Goal: Check status: Check status

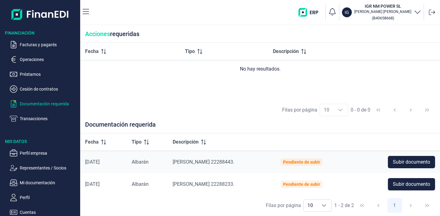
click at [22, 116] on p "Transacciones" at bounding box center [49, 118] width 58 height 7
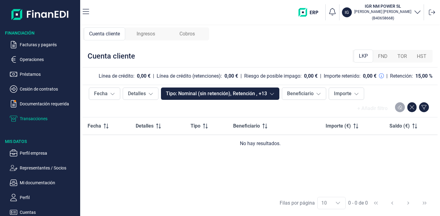
click at [36, 90] on p "Cesión de contratos" at bounding box center [49, 88] width 58 height 7
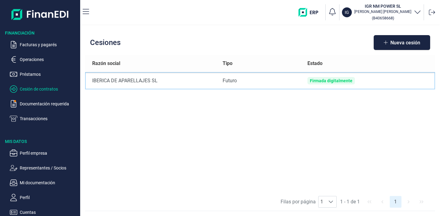
click at [313, 80] on div "Firmada digitalmente" at bounding box center [331, 80] width 43 height 5
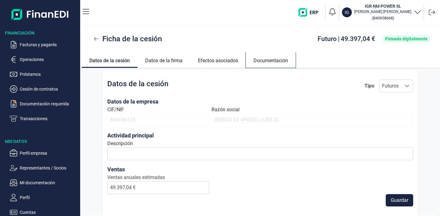
click at [272, 60] on link "Documentación" at bounding box center [271, 59] width 50 height 15
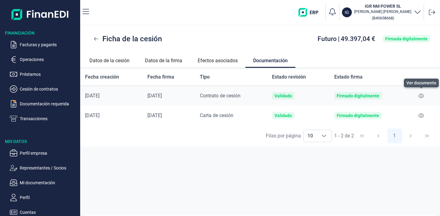
click at [422, 96] on icon at bounding box center [421, 96] width 6 height 4
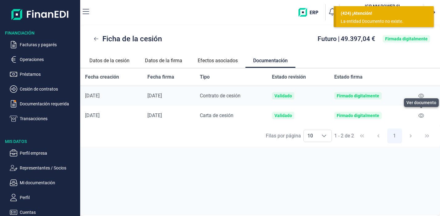
click at [420, 114] on icon at bounding box center [421, 115] width 6 height 5
click at [209, 64] on link "Efectos asociados" at bounding box center [217, 59] width 55 height 15
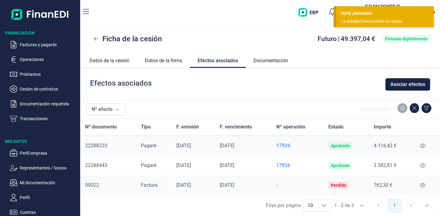
scroll to position [1, 0]
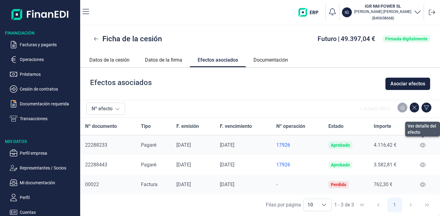
click at [421, 146] on icon at bounding box center [423, 145] width 6 height 4
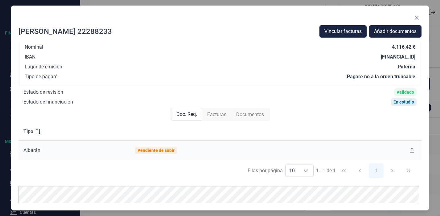
scroll to position [73, 0]
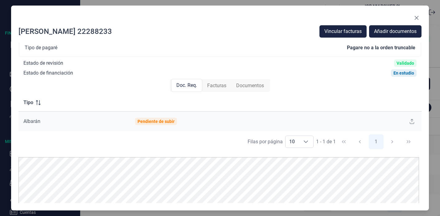
click at [415, 18] on icon "Close" at bounding box center [416, 18] width 4 height 4
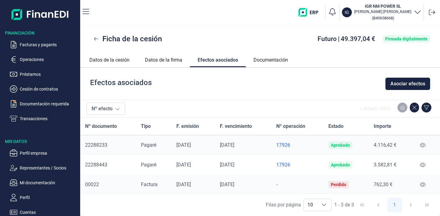
click at [35, 60] on p "Operaciones" at bounding box center [49, 59] width 58 height 7
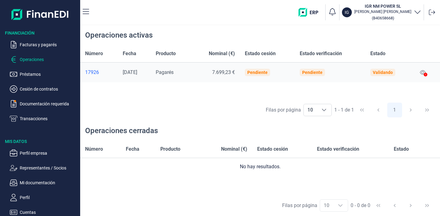
click at [27, 74] on p "Préstamos" at bounding box center [49, 74] width 58 height 7
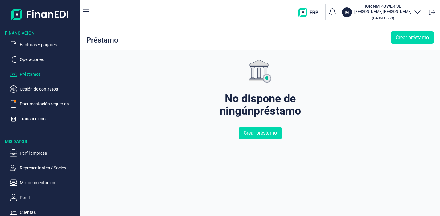
click at [32, 91] on p "Cesión de contratos" at bounding box center [49, 88] width 58 height 7
